Goal: Information Seeking & Learning: Learn about a topic

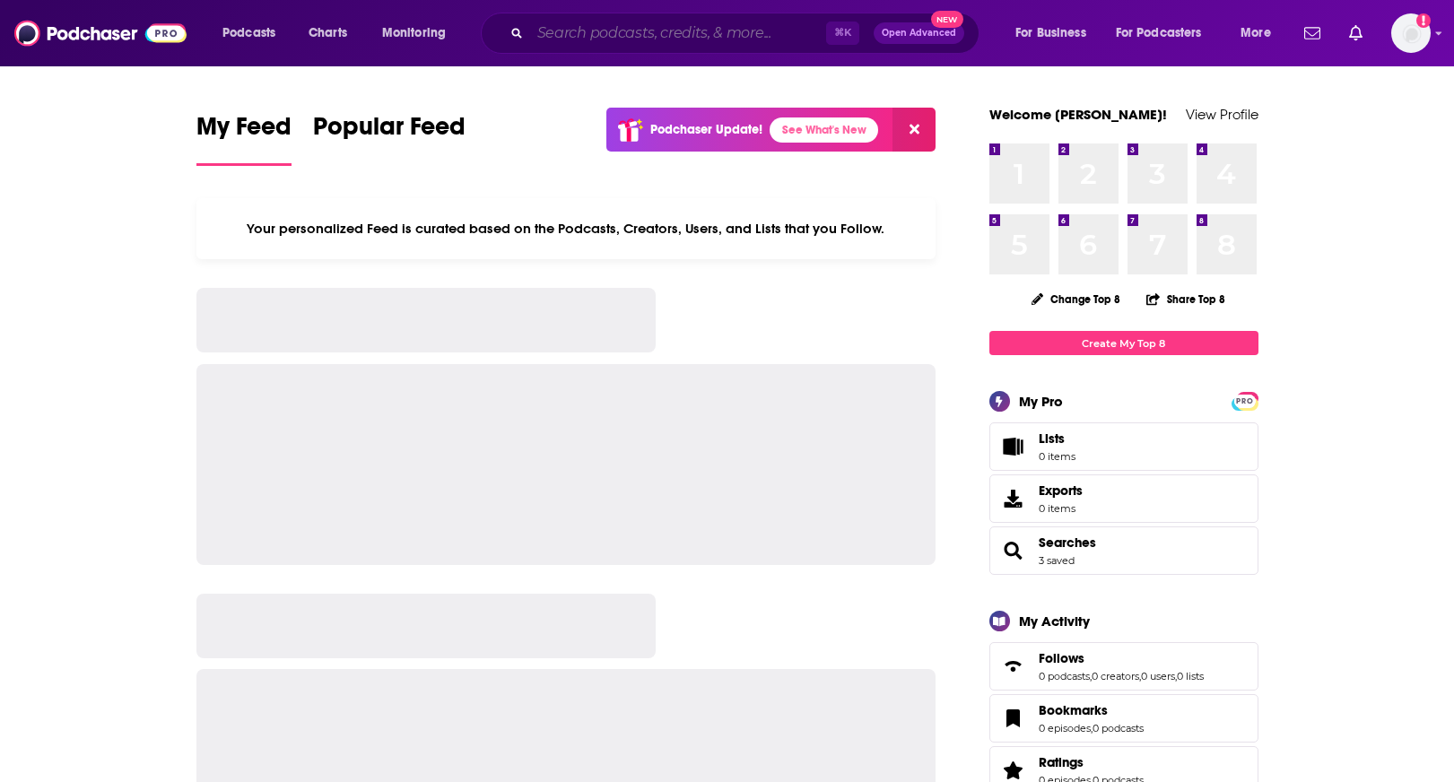
click at [655, 43] on input "Search podcasts, credits, & more..." at bounding box center [678, 33] width 296 height 29
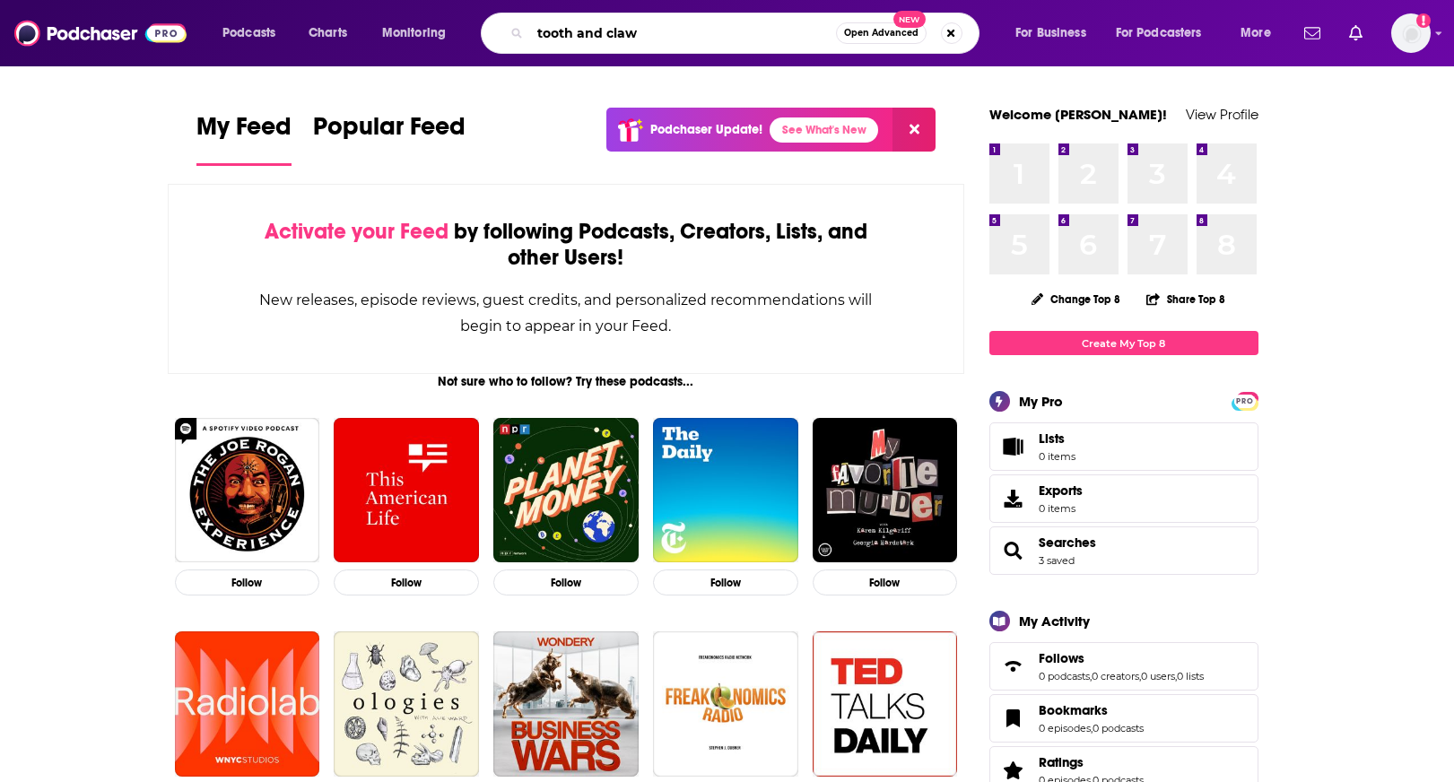
type input "tooth and claw"
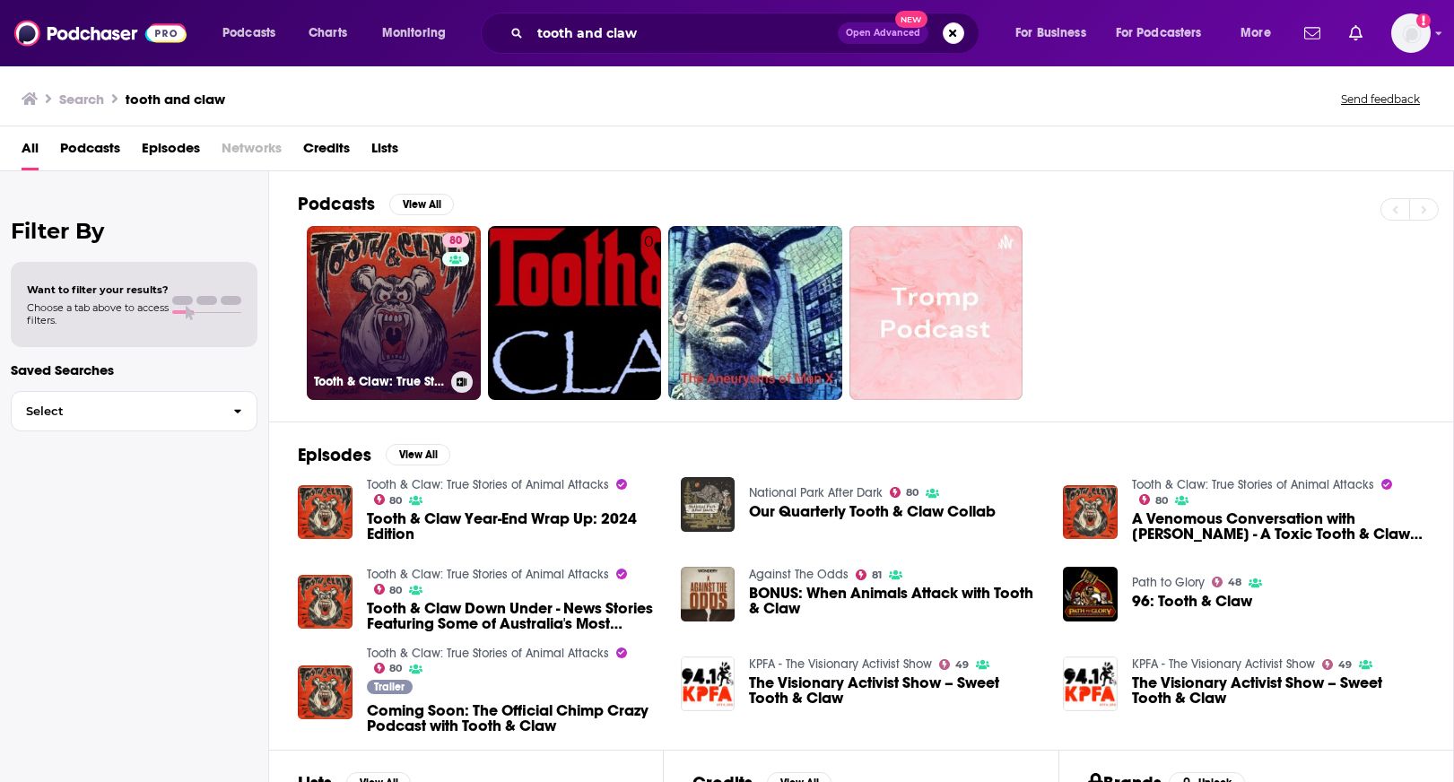
click at [393, 346] on link "80 Tooth & Claw: True Stories of Animal Attacks" at bounding box center [394, 313] width 174 height 174
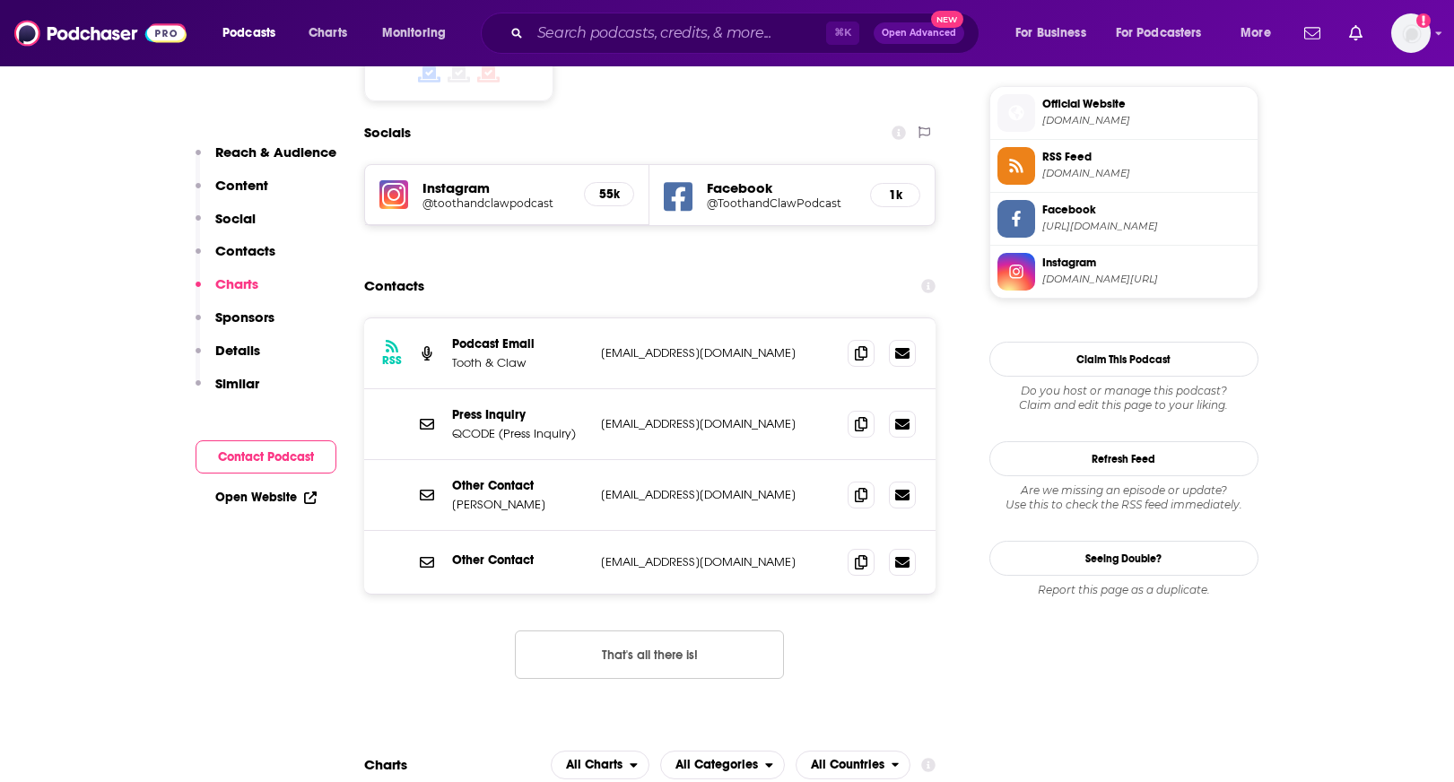
scroll to position [1526, 0]
